Goal: Task Accomplishment & Management: Manage account settings

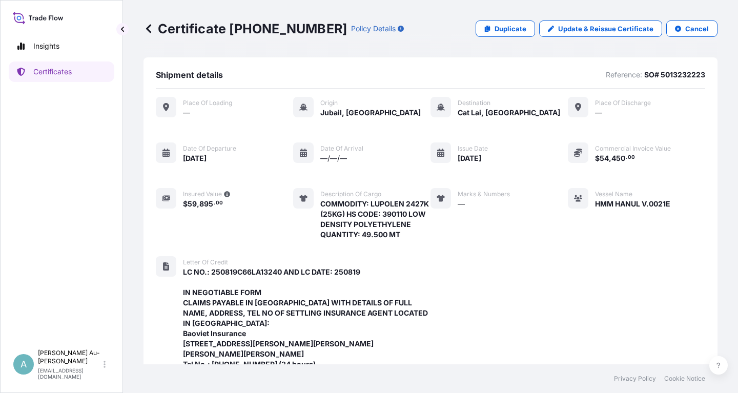
scroll to position [354, 0]
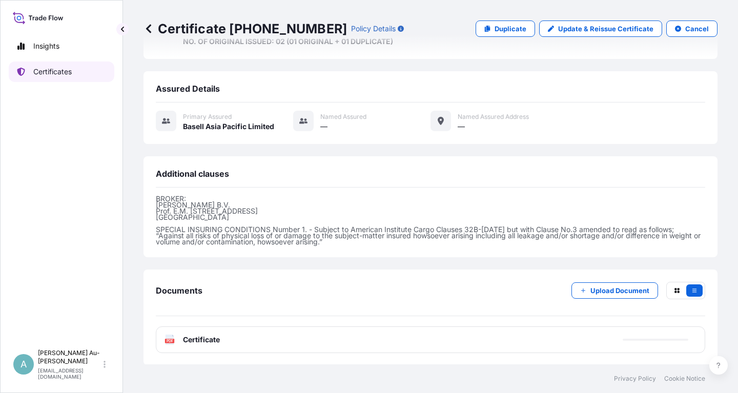
click at [53, 78] on link "Certificates" at bounding box center [62, 71] width 106 height 20
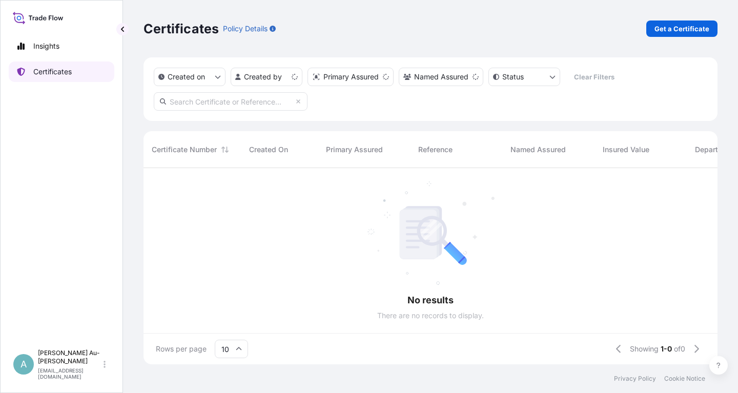
scroll to position [202, 574]
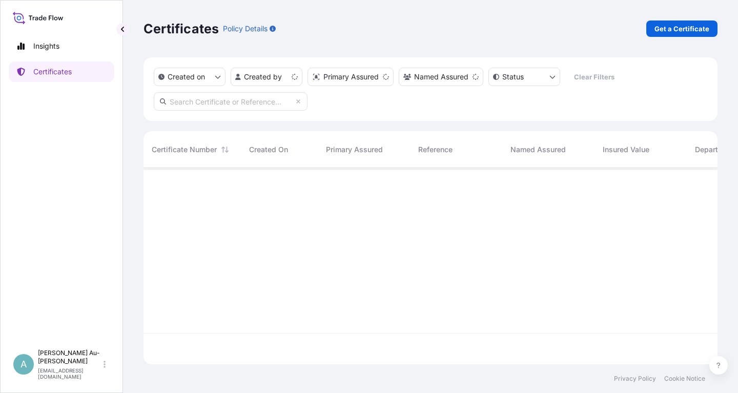
click at [221, 105] on input "text" at bounding box center [231, 101] width 154 height 18
click at [180, 102] on input "16395-1" at bounding box center [231, 101] width 154 height 18
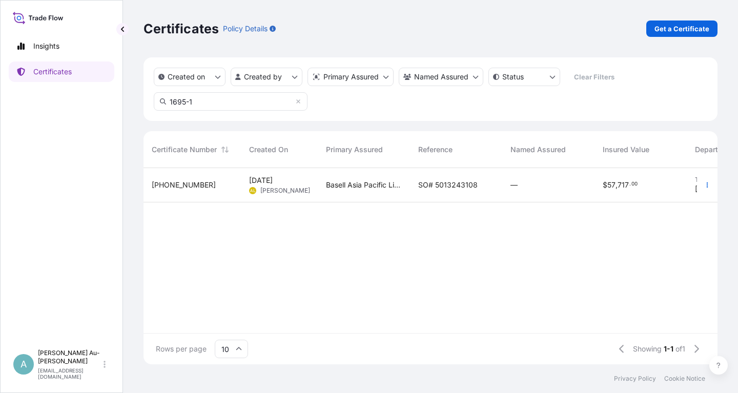
type input "1695-1"
click at [449, 187] on span "SO# 5013243108" at bounding box center [447, 185] width 59 height 10
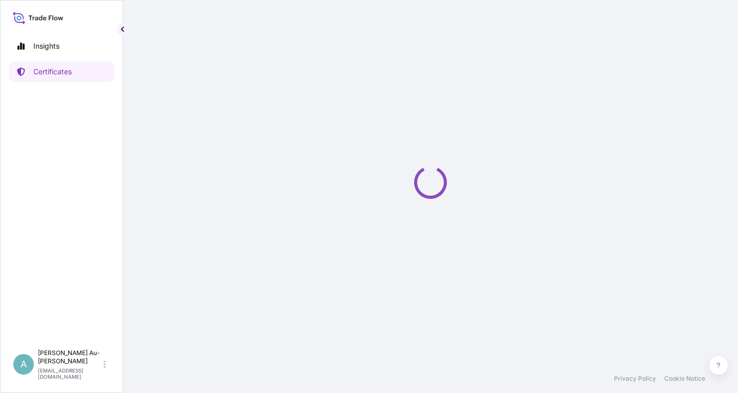
click at [449, 187] on div "Loading" at bounding box center [430, 182] width 574 height 364
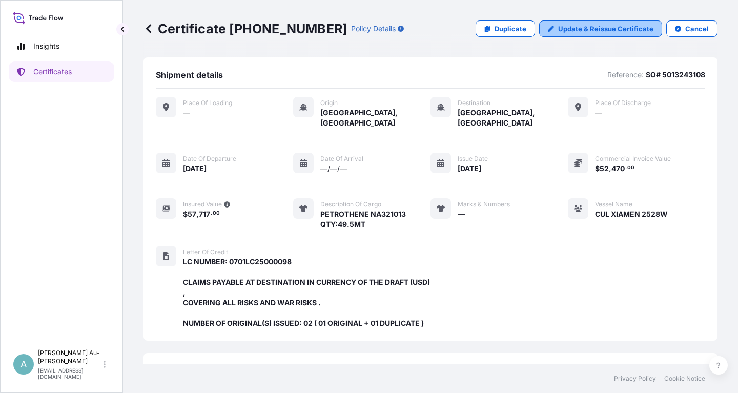
click at [612, 32] on p "Update & Reissue Certificate" at bounding box center [605, 29] width 95 height 10
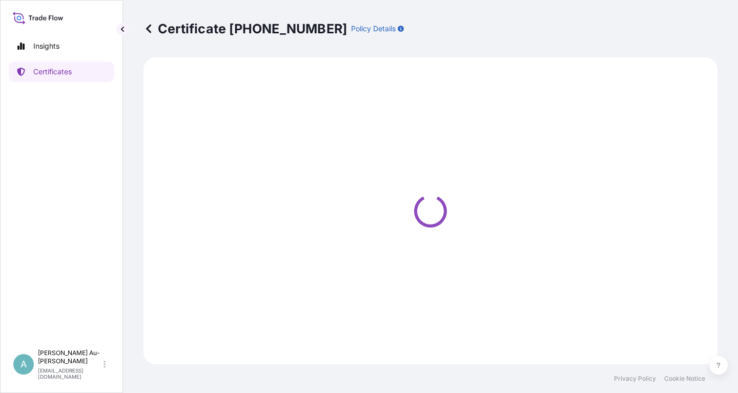
select select "Sea"
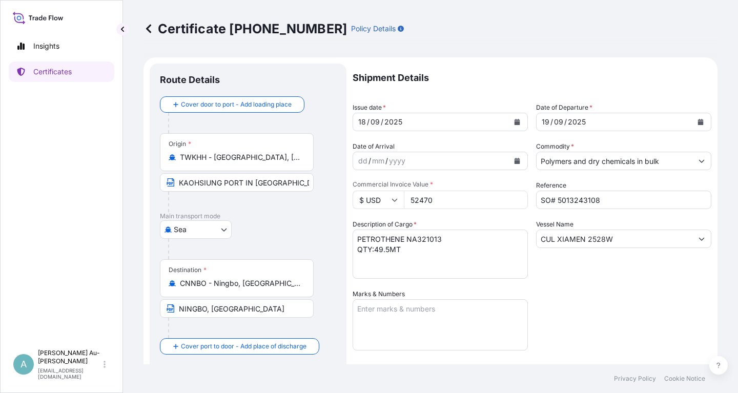
select select "32034"
click at [516, 124] on icon "Calendar" at bounding box center [517, 122] width 6 height 6
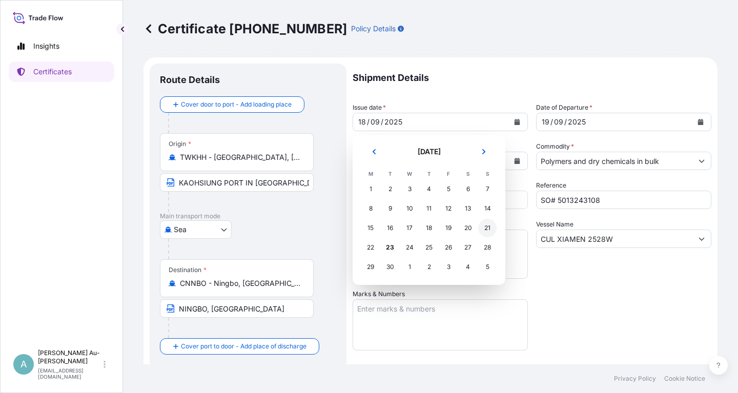
click at [491, 228] on div "21" at bounding box center [487, 228] width 18 height 18
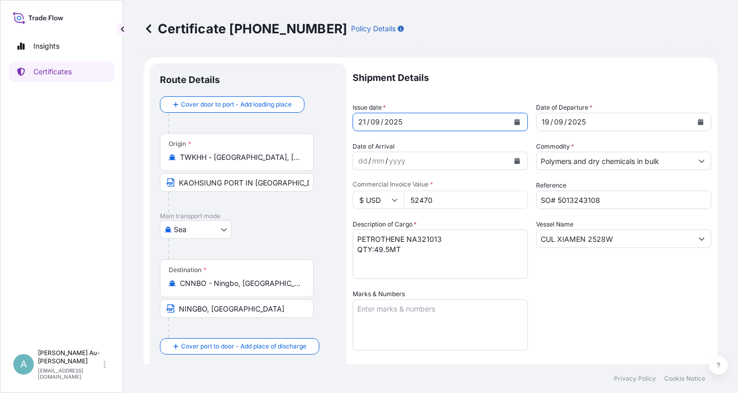
click at [697, 123] on icon "Calendar" at bounding box center [700, 122] width 6 height 6
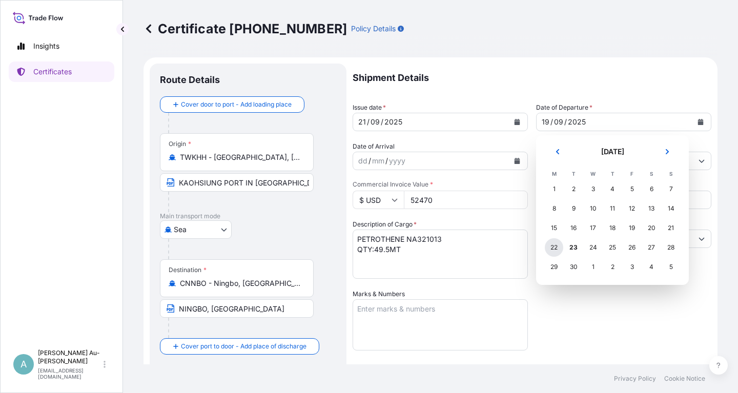
click at [557, 251] on div "22" at bounding box center [554, 247] width 18 height 18
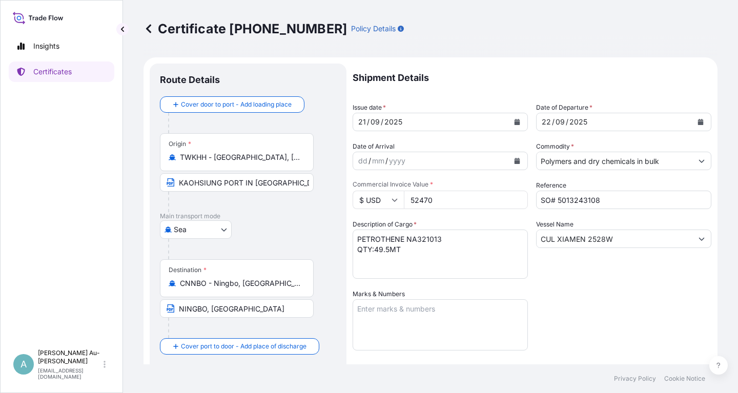
click at [574, 307] on div "Shipment Details Issue date * [DATE] Date of Departure * [DATE] Date of Arrival…" at bounding box center [532, 327] width 359 height 527
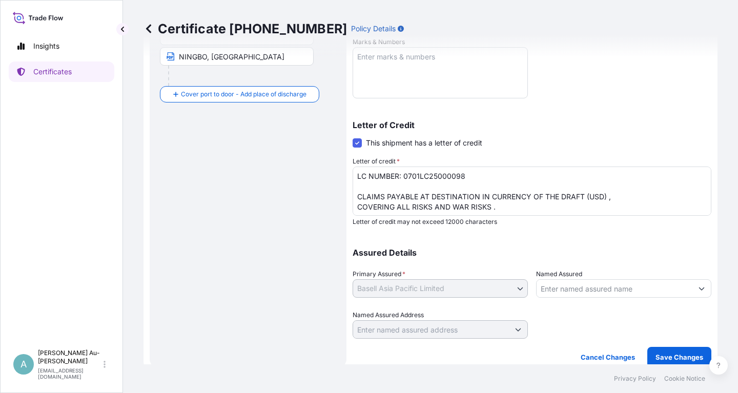
scroll to position [255, 0]
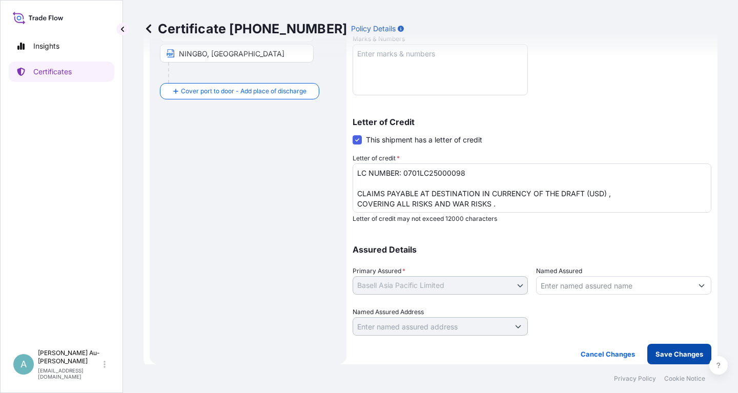
click at [672, 354] on p "Save Changes" at bounding box center [679, 354] width 48 height 10
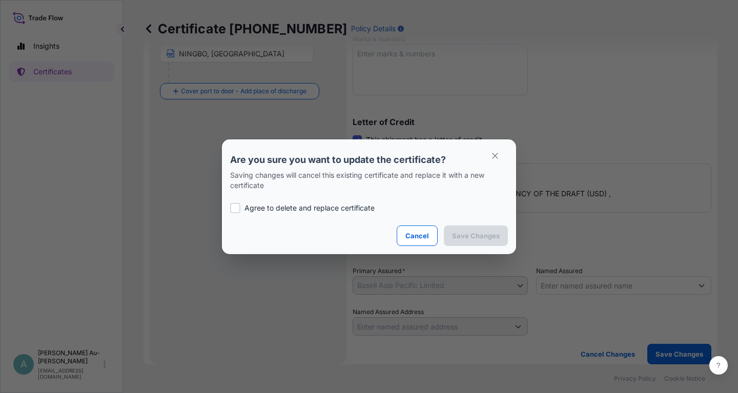
click at [267, 207] on p "Agree to delete and replace certificate" at bounding box center [309, 208] width 130 height 10
checkbox input "true"
click at [469, 234] on p "Save Changes" at bounding box center [476, 236] width 48 height 10
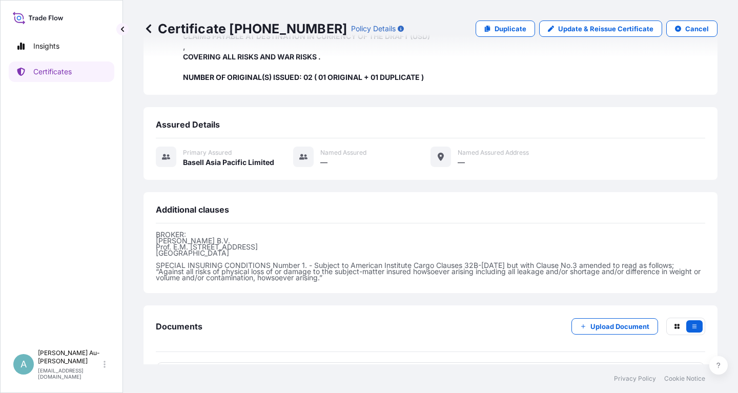
scroll to position [272, 0]
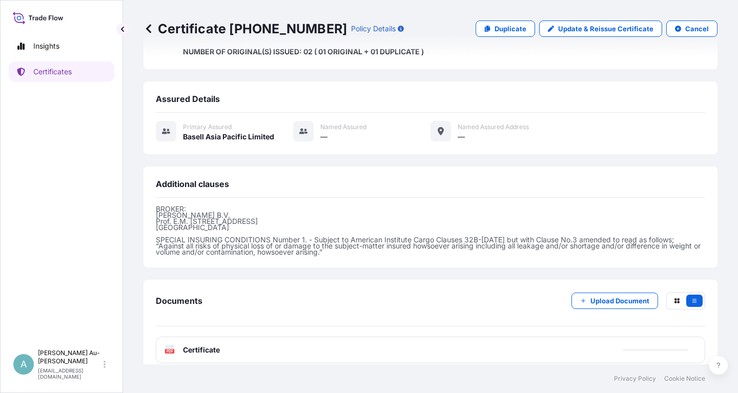
drag, startPoint x: 286, startPoint y: 305, endPoint x: 277, endPoint y: 305, distance: 8.7
click at [257, 344] on link "PDF Certificate [DATE]T03:29:39.130882" at bounding box center [430, 350] width 549 height 27
